Goal: Task Accomplishment & Management: Use online tool/utility

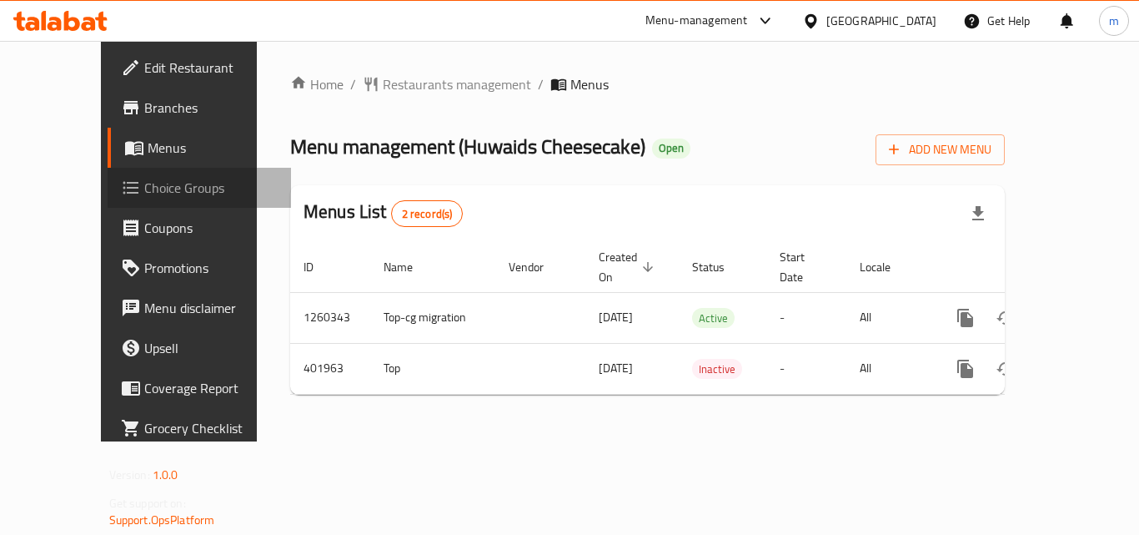
click at [144, 188] on span "Choice Groups" at bounding box center [210, 188] width 133 height 20
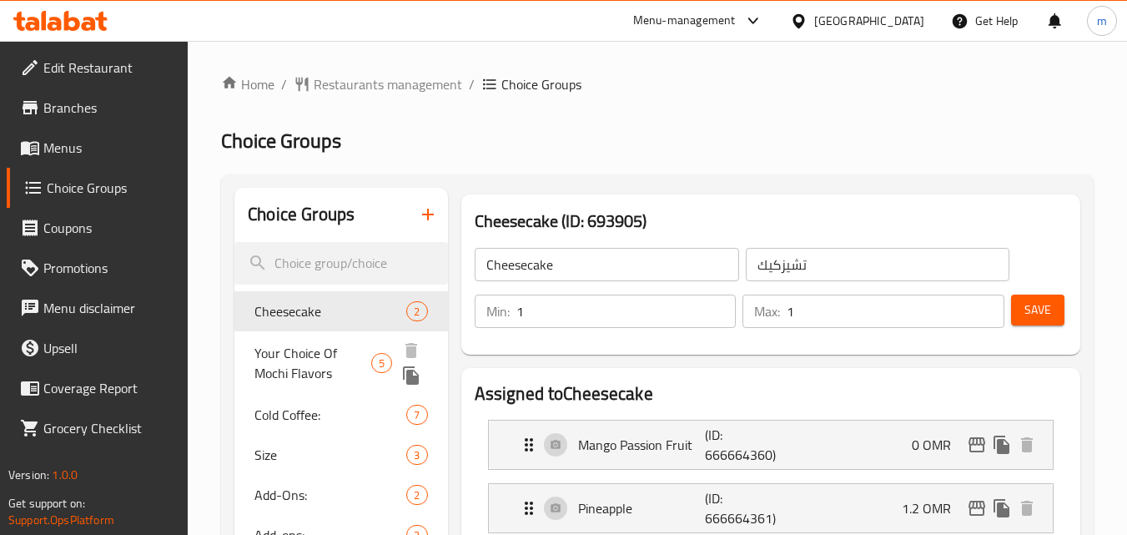
click at [342, 359] on span "Your Choice Of Mochi Flavors" at bounding box center [312, 363] width 117 height 40
type input "Your Choice Of Mochi Flavors"
type input "اختيارك من نكهات موتشي"
type input "0"
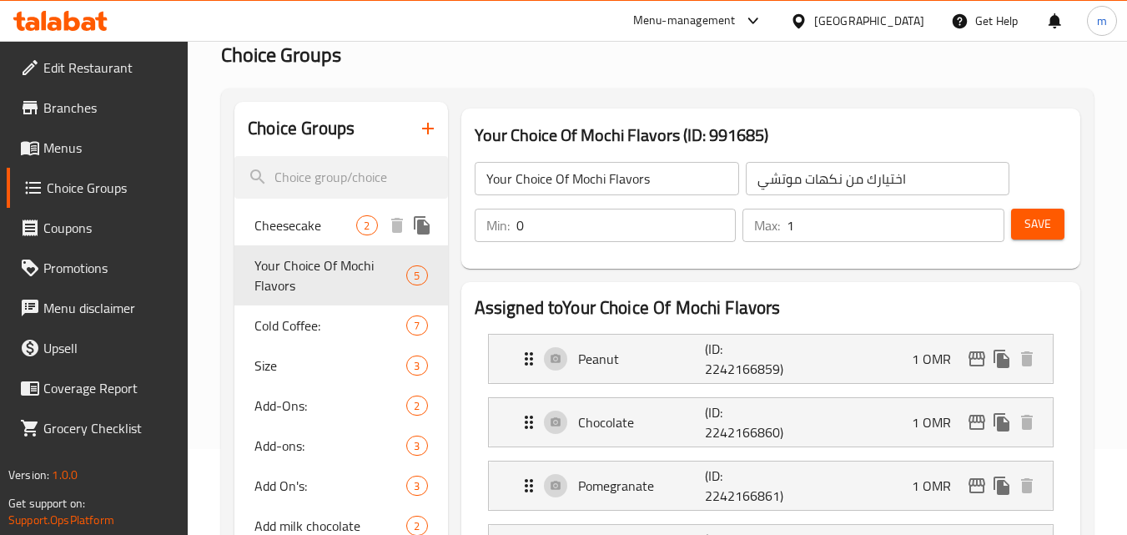
scroll to position [167, 0]
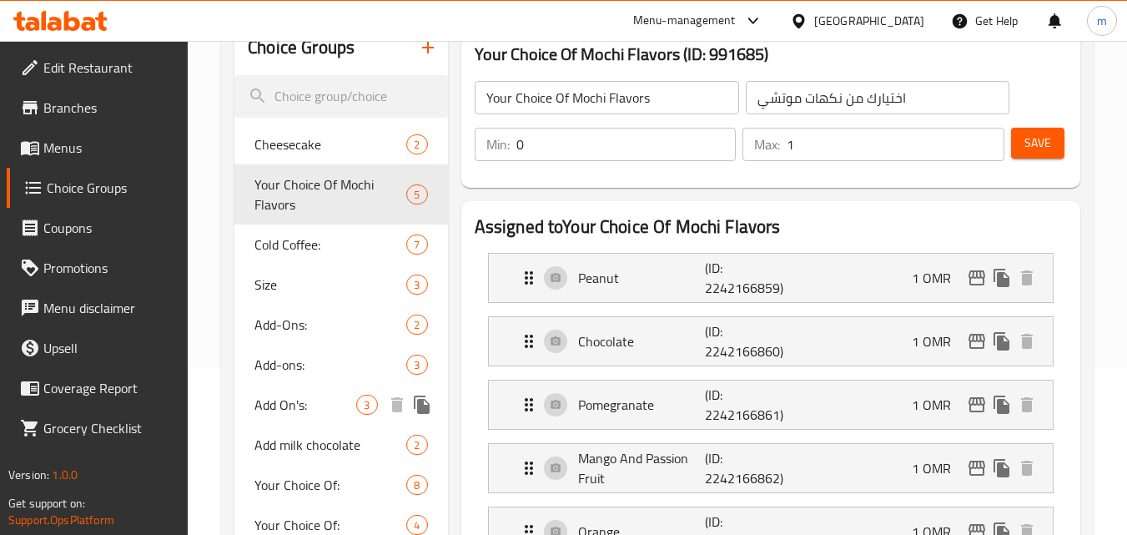
click at [309, 404] on span "Add On's:" at bounding box center [305, 404] width 102 height 20
type input "Add On's:"
type input "الإضافات:"
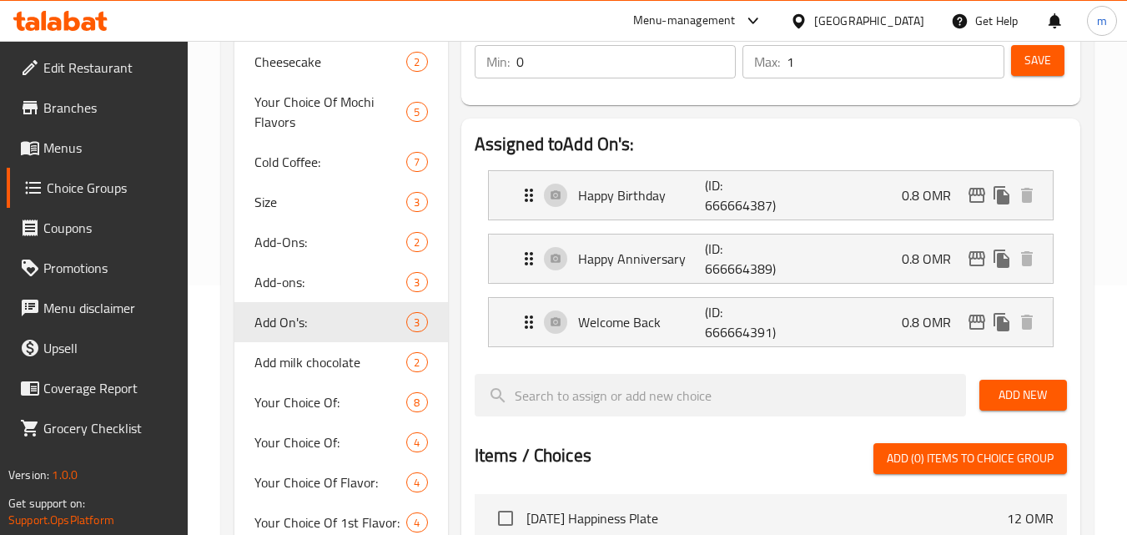
scroll to position [250, 0]
